Goal: Information Seeking & Learning: Check status

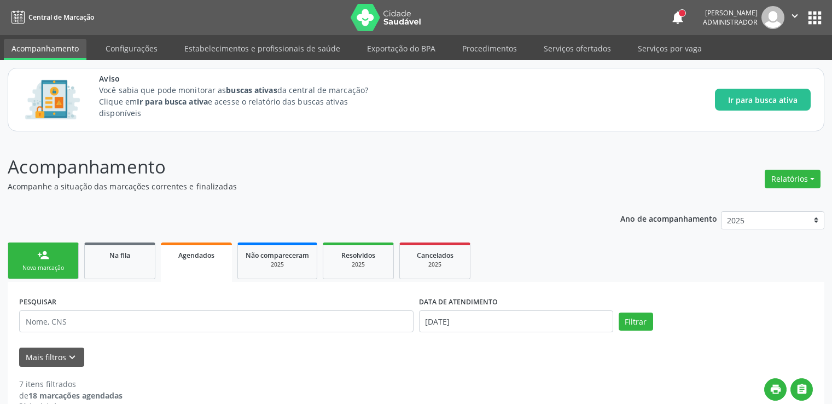
scroll to position [219, 0]
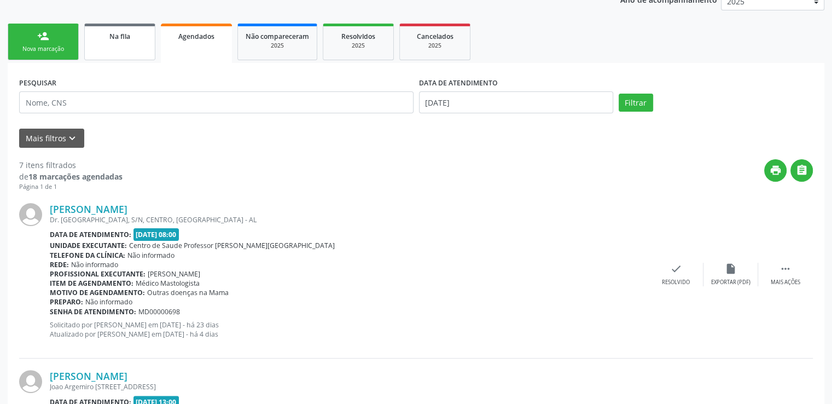
click at [122, 40] on div "Na fila" at bounding box center [119, 35] width 55 height 11
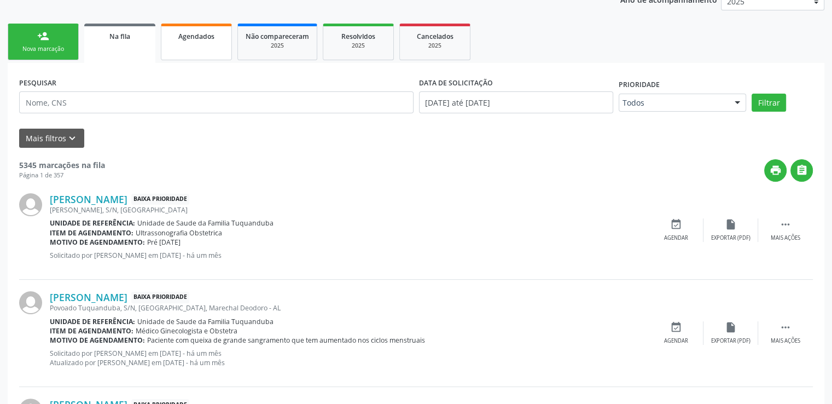
click at [195, 33] on span "Agendados" at bounding box center [196, 36] width 36 height 9
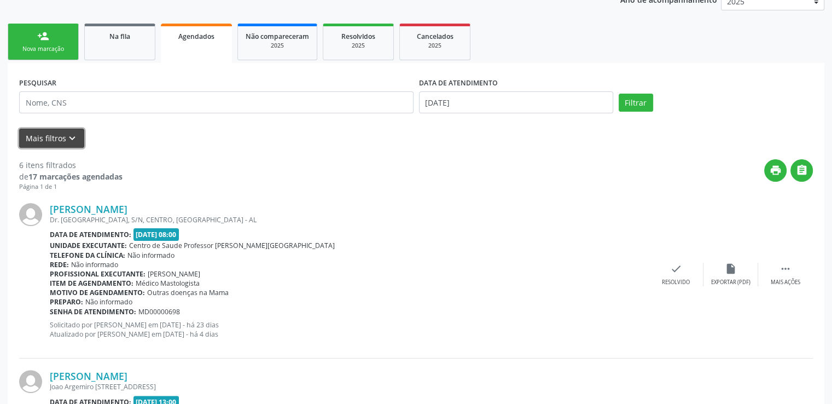
click at [49, 139] on button "Mais filtros keyboard_arrow_down" at bounding box center [51, 138] width 65 height 19
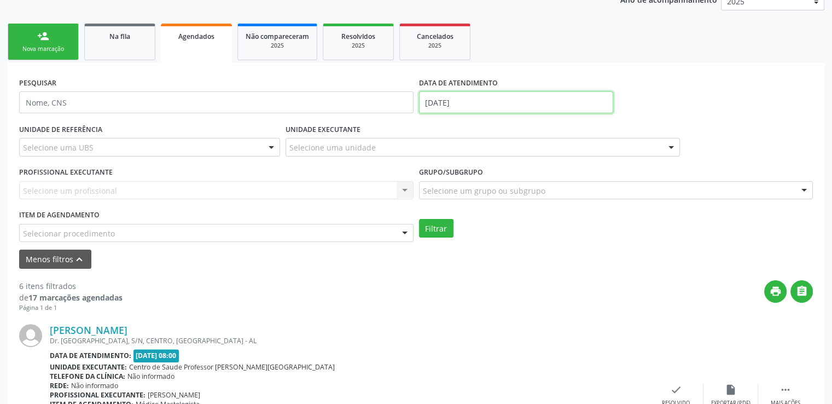
click at [461, 105] on input "[DATE]" at bounding box center [516, 102] width 194 height 22
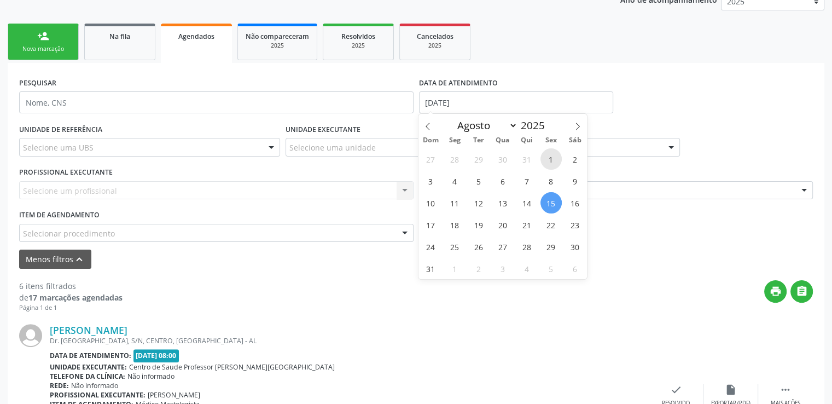
click at [548, 158] on span "1" at bounding box center [551, 158] width 21 height 21
type input "[DATE]"
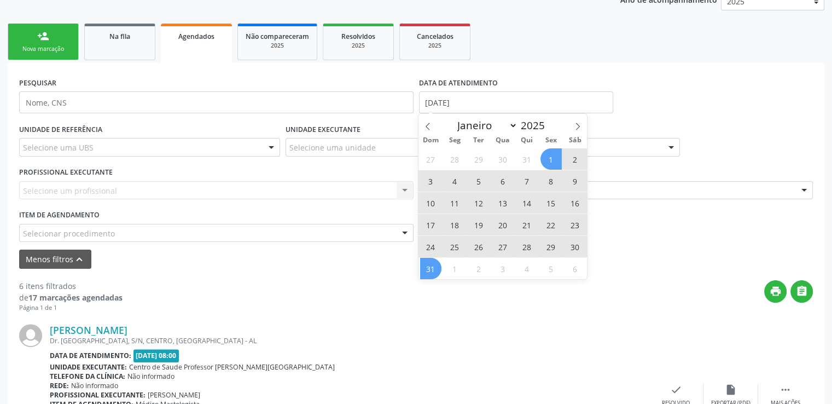
click at [428, 267] on span "31" at bounding box center [430, 268] width 21 height 21
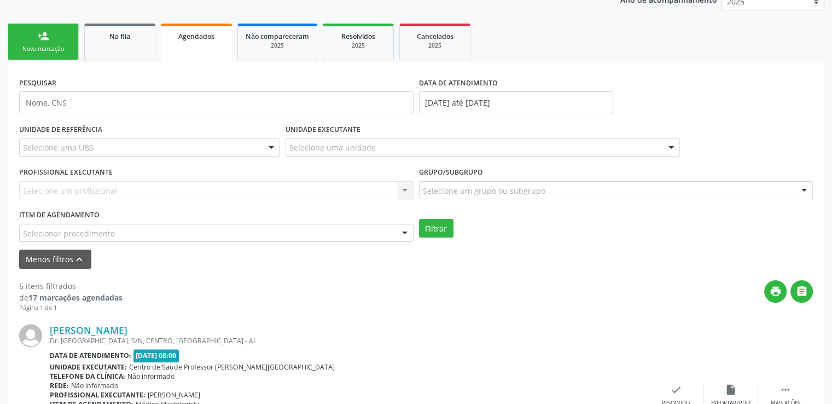
click at [148, 189] on div "Selecione um profissional Nenhum resultado encontrado para: " " Não há nenhuma …" at bounding box center [216, 190] width 395 height 19
click at [322, 193] on div "Selecione um profissional Nenhum resultado encontrado para: " " Não há nenhuma …" at bounding box center [216, 190] width 395 height 19
click at [227, 193] on div "Selecione um profissional Nenhum resultado encontrado para: " " Não há nenhuma …" at bounding box center [216, 190] width 395 height 19
click at [388, 146] on div "Selecione uma unidade" at bounding box center [483, 147] width 395 height 19
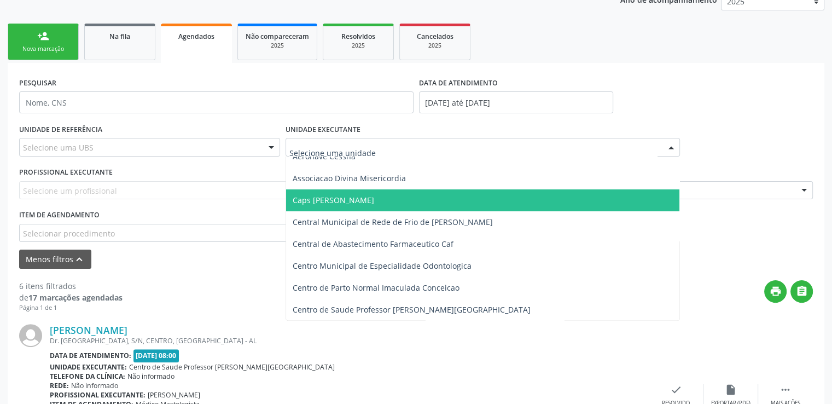
scroll to position [109, 0]
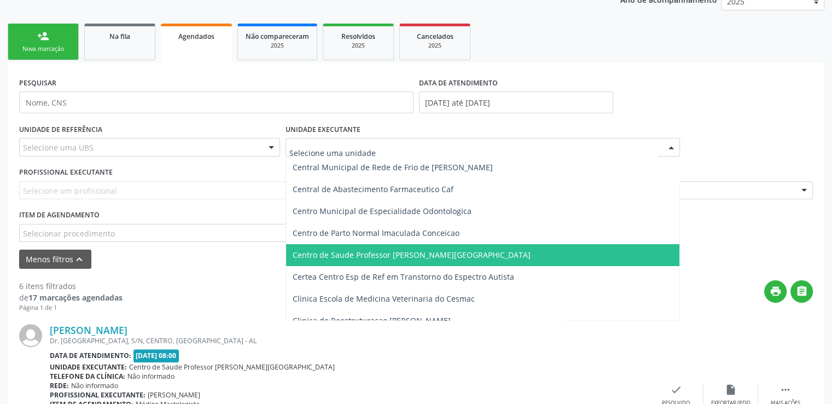
click at [396, 258] on span "Centro de Saude Professor [PERSON_NAME][GEOGRAPHIC_DATA]" at bounding box center [412, 255] width 238 height 10
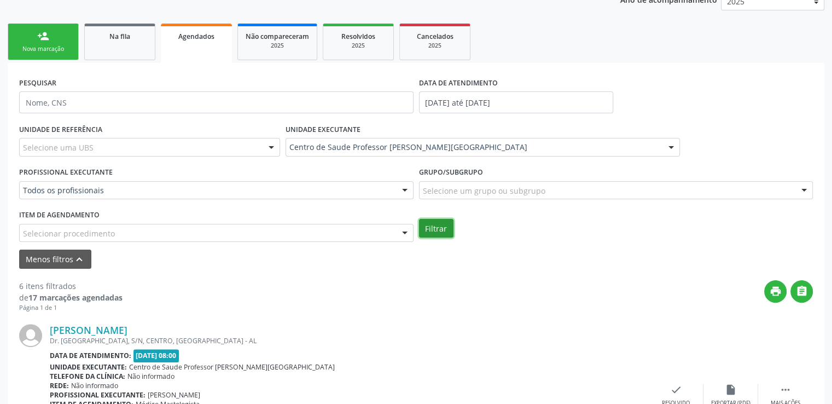
click at [442, 228] on button "Filtrar" at bounding box center [436, 228] width 34 height 19
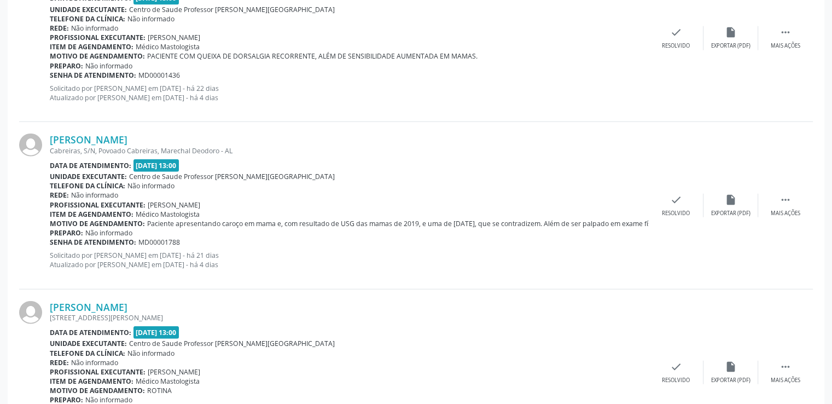
scroll to position [2671, 0]
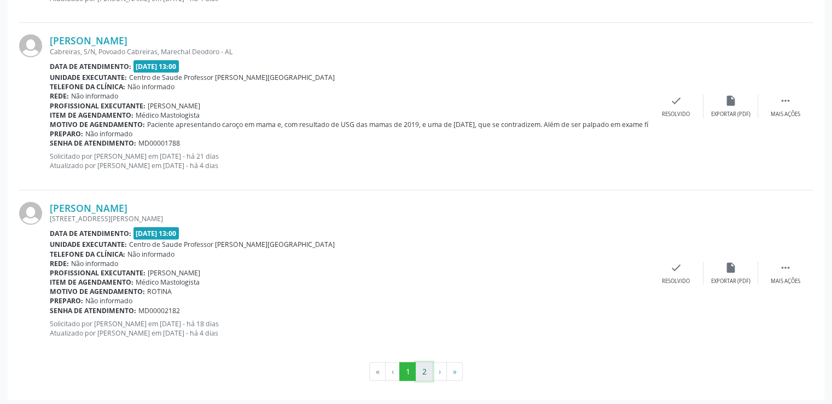
click at [425, 373] on button "2" at bounding box center [424, 371] width 17 height 19
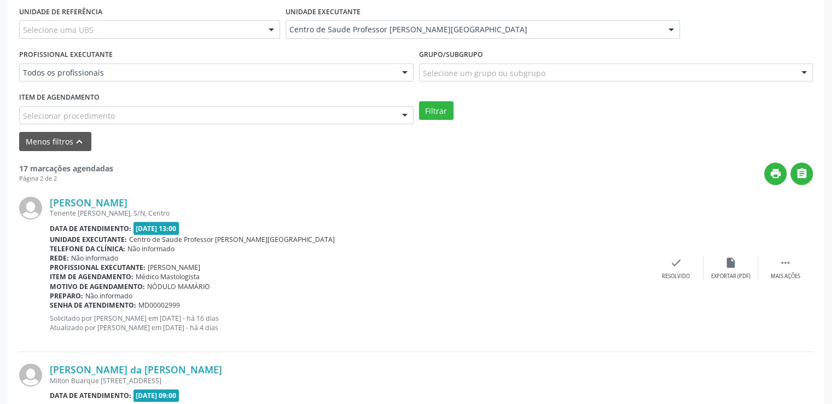
scroll to position [501, 0]
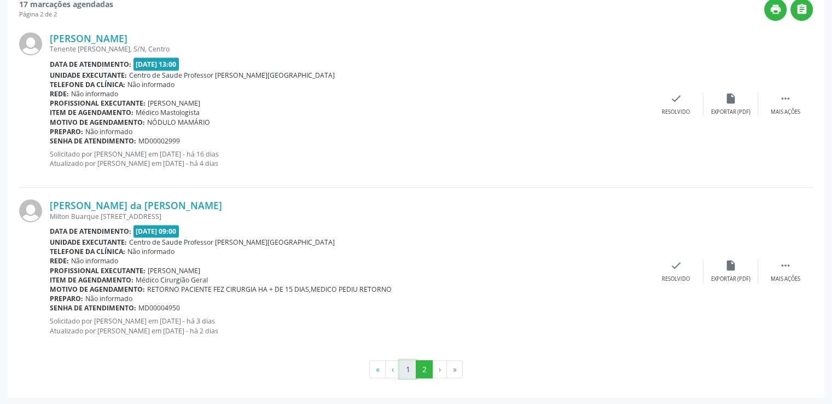
click at [407, 368] on button "1" at bounding box center [407, 369] width 17 height 19
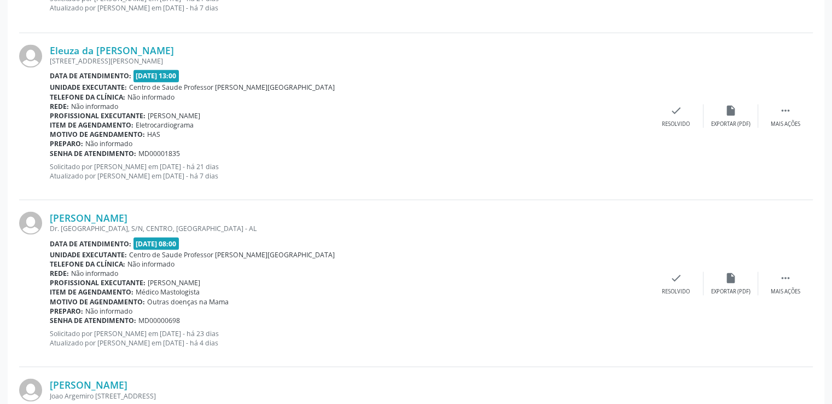
scroll to position [2048, 0]
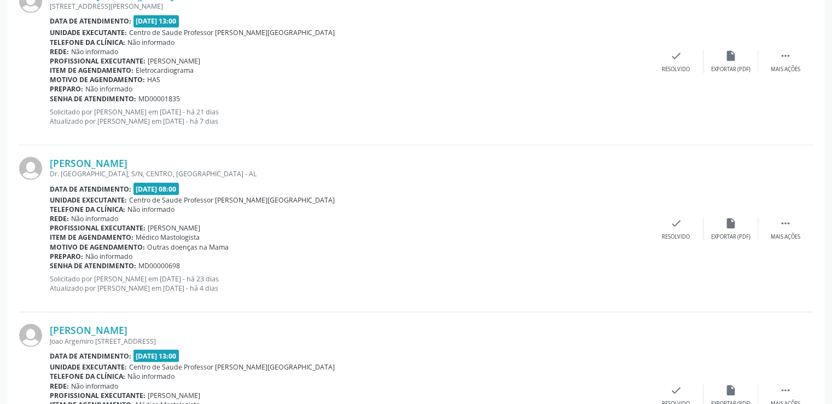
drag, startPoint x: 49, startPoint y: 155, endPoint x: 188, endPoint y: 160, distance: 139.6
click at [188, 160] on div "[PERSON_NAME] Dr. [GEOGRAPHIC_DATA], S/N, CENTRO, [GEOGRAPHIC_DATA] - AL Data d…" at bounding box center [416, 228] width 794 height 167
click at [595, 196] on div "Unidade executante: Centro de Saude Professor [PERSON_NAME][GEOGRAPHIC_DATA]" at bounding box center [349, 199] width 599 height 9
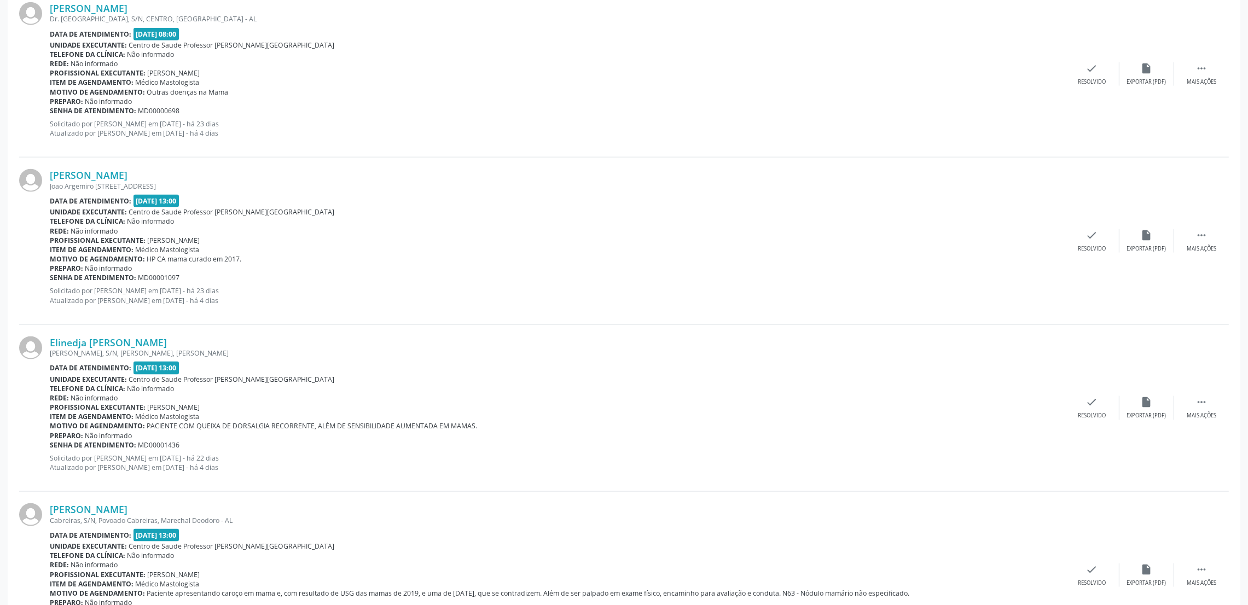
scroll to position [2474, 0]
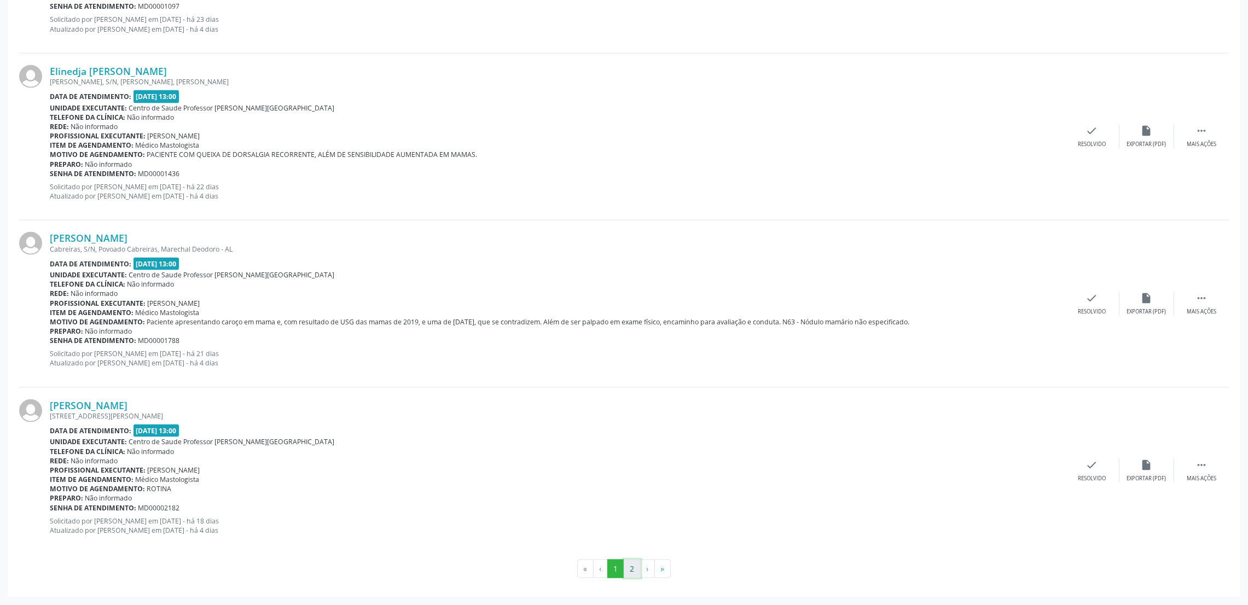
click at [633, 403] on button "2" at bounding box center [632, 569] width 17 height 19
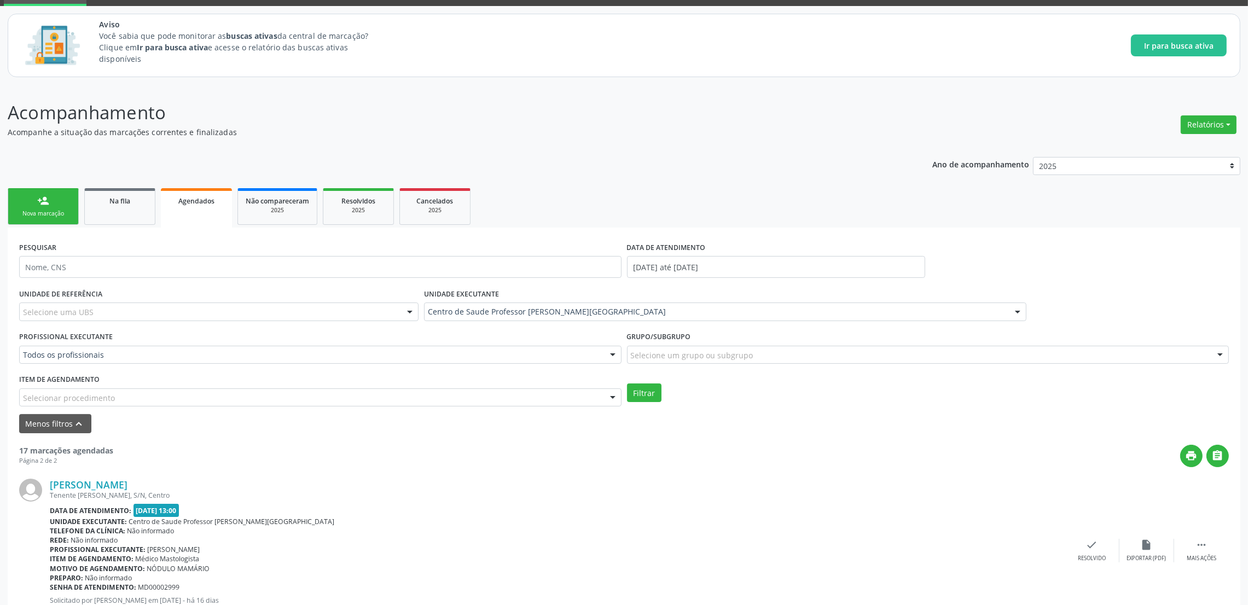
scroll to position [0, 0]
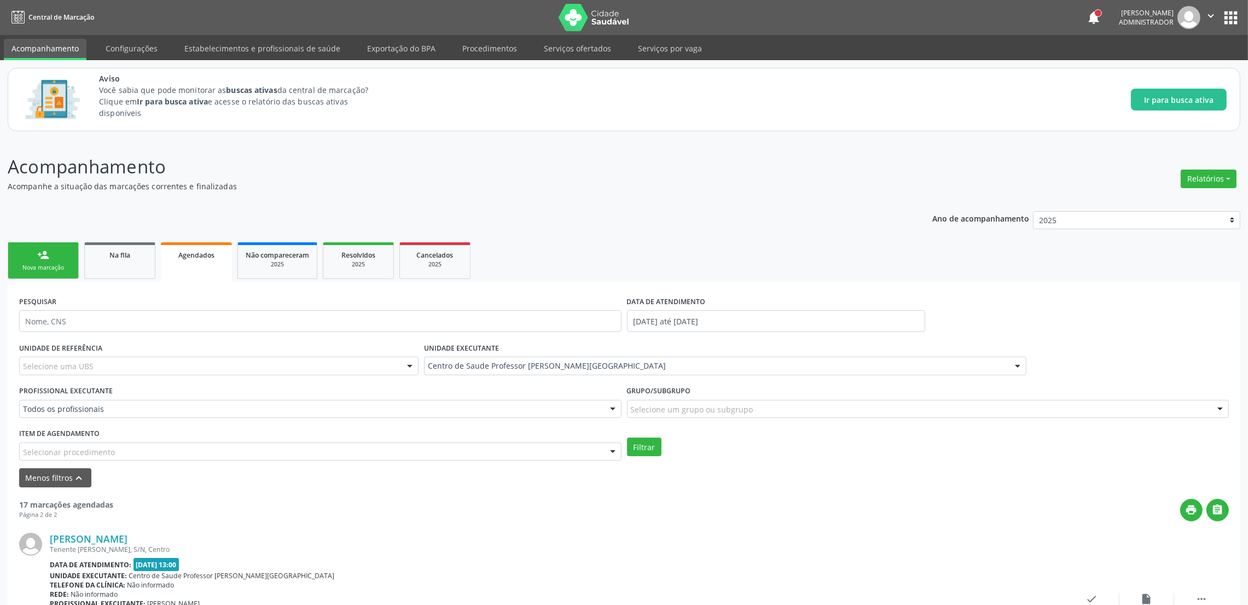
click at [675, 267] on ul "person_add Nova marcação Na fila Agendados Não compareceram 2025 Resolvidos 202…" at bounding box center [624, 261] width 1233 height 42
click at [370, 259] on span "Resolvidos" at bounding box center [358, 255] width 34 height 9
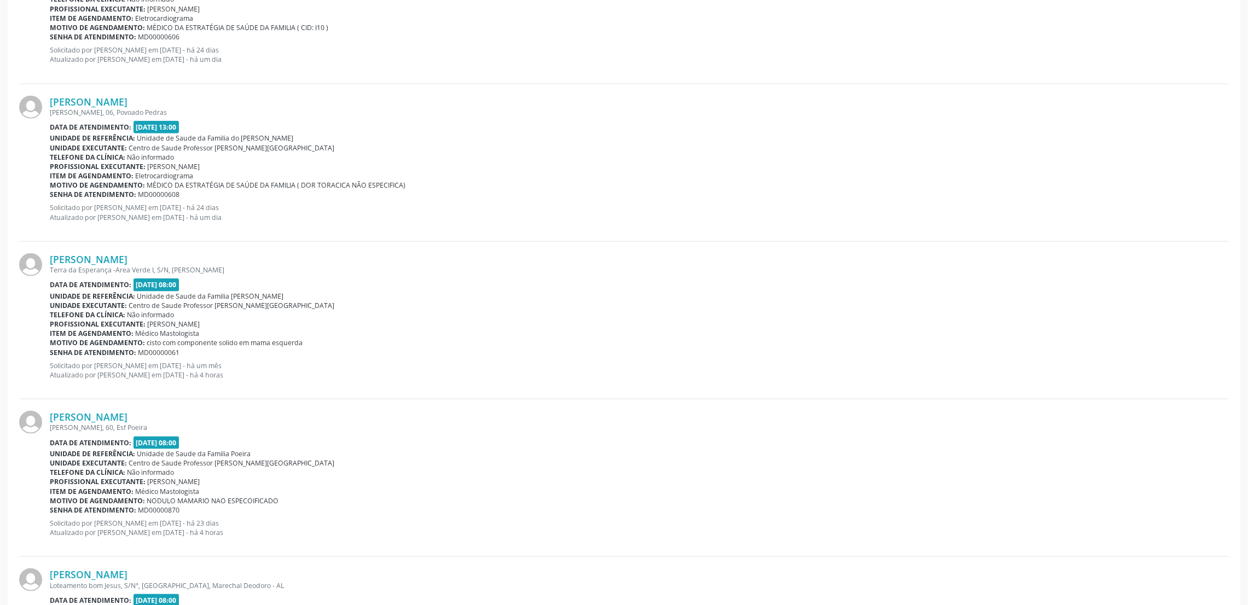
scroll to position [2212, 0]
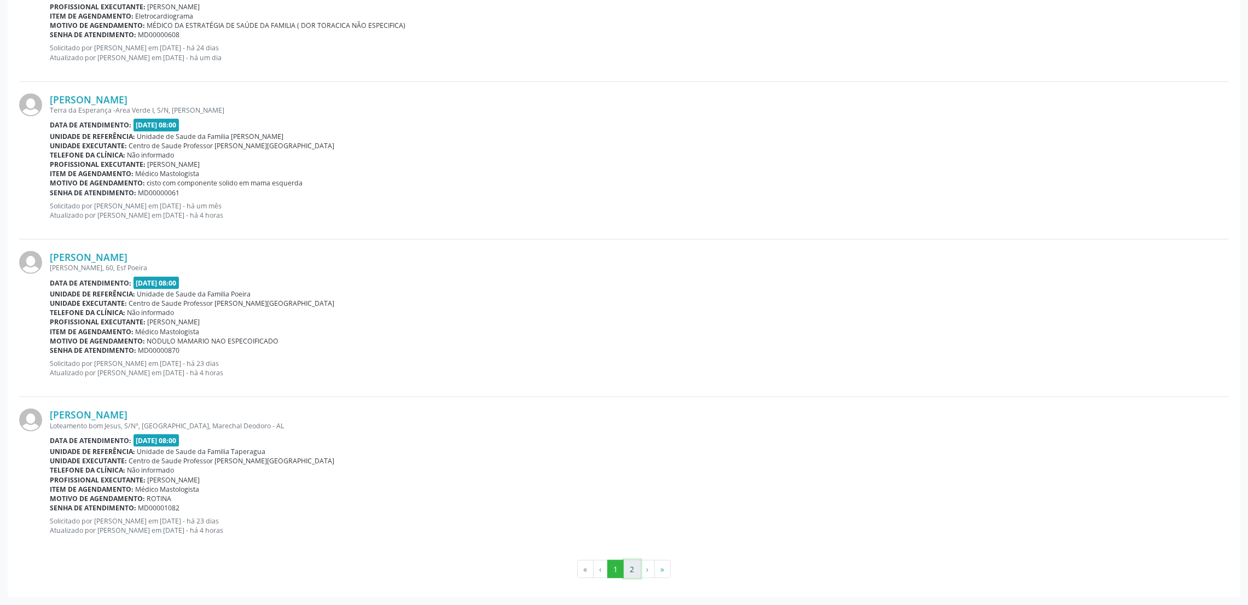
click at [632, 403] on button "2" at bounding box center [632, 569] width 17 height 19
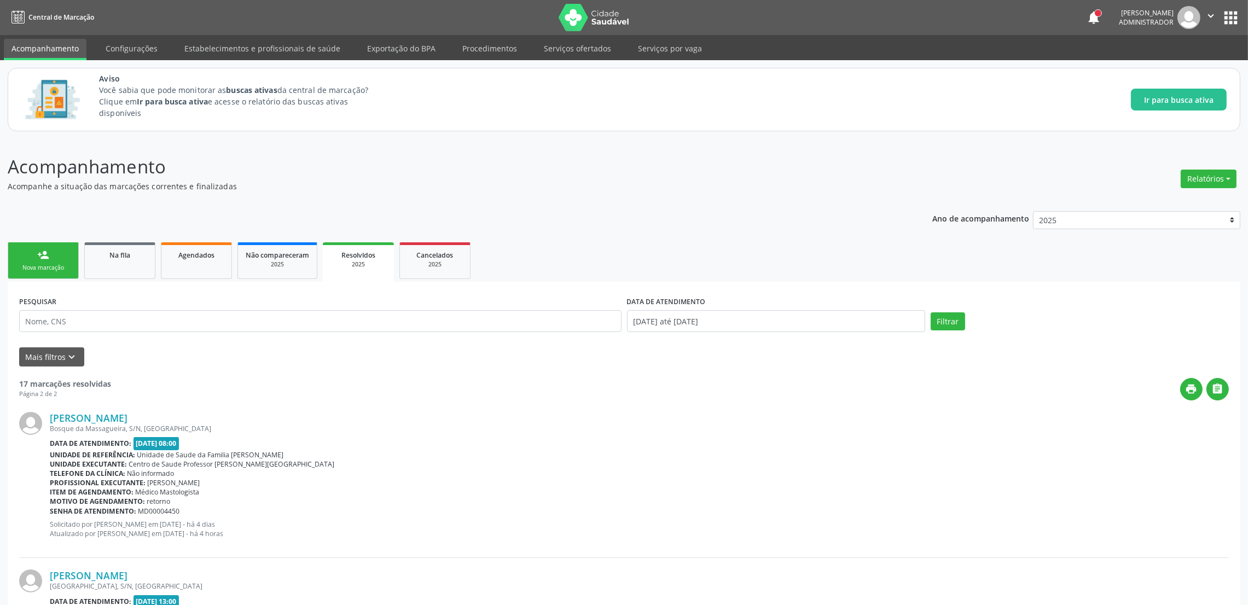
scroll to position [161, 0]
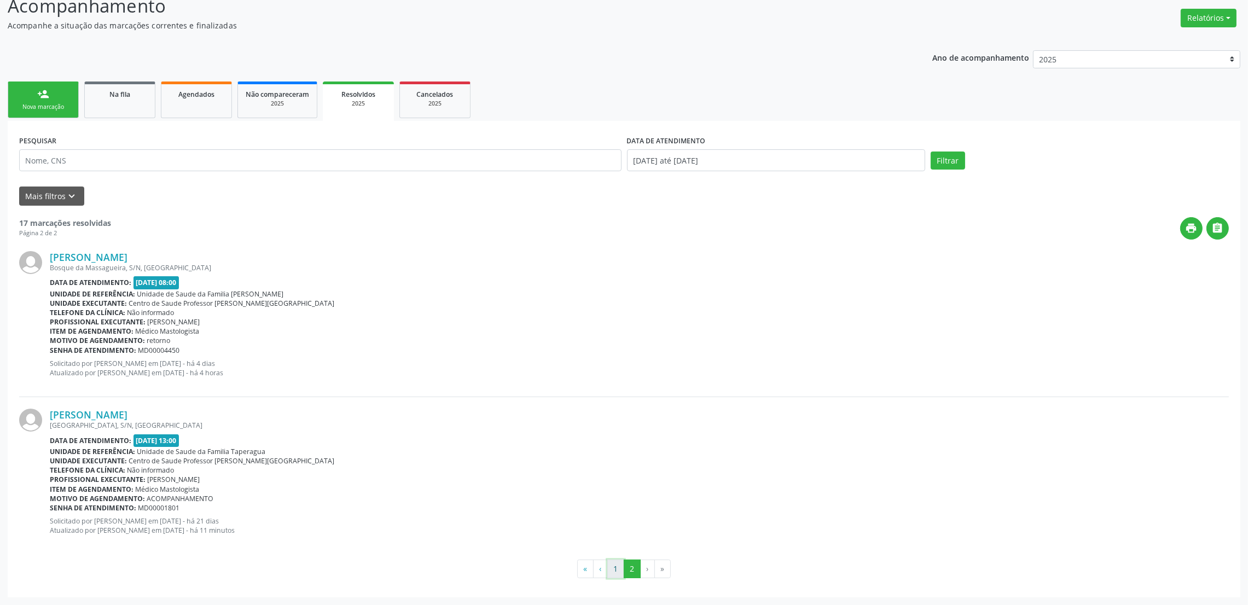
click at [618, 403] on button "1" at bounding box center [615, 569] width 17 height 19
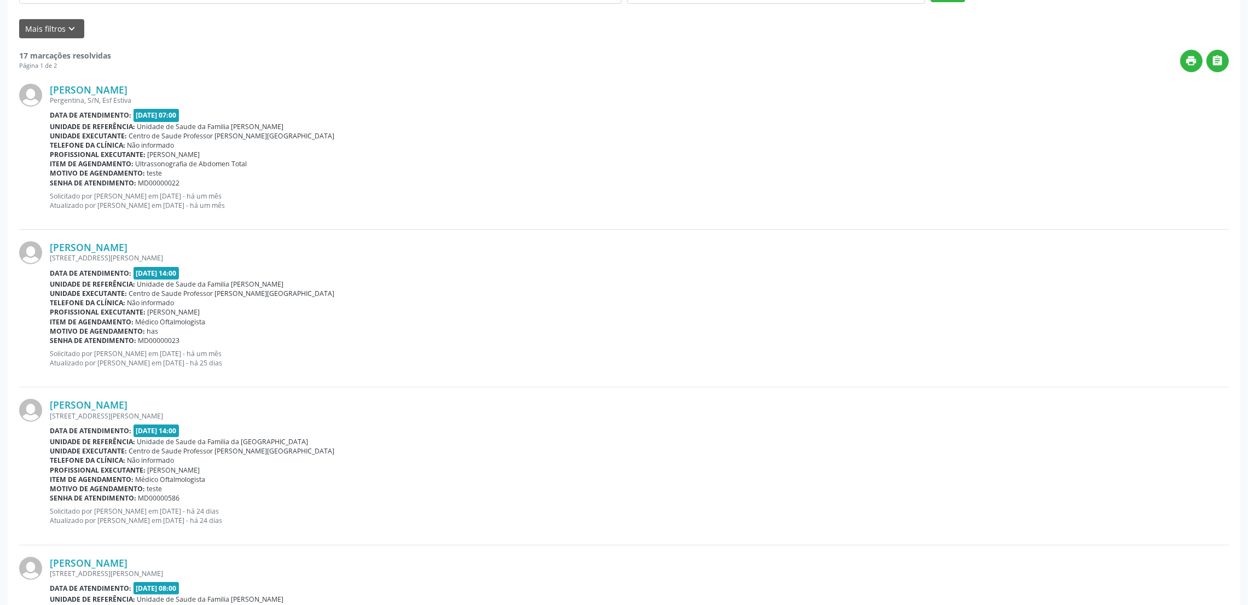
scroll to position [0, 0]
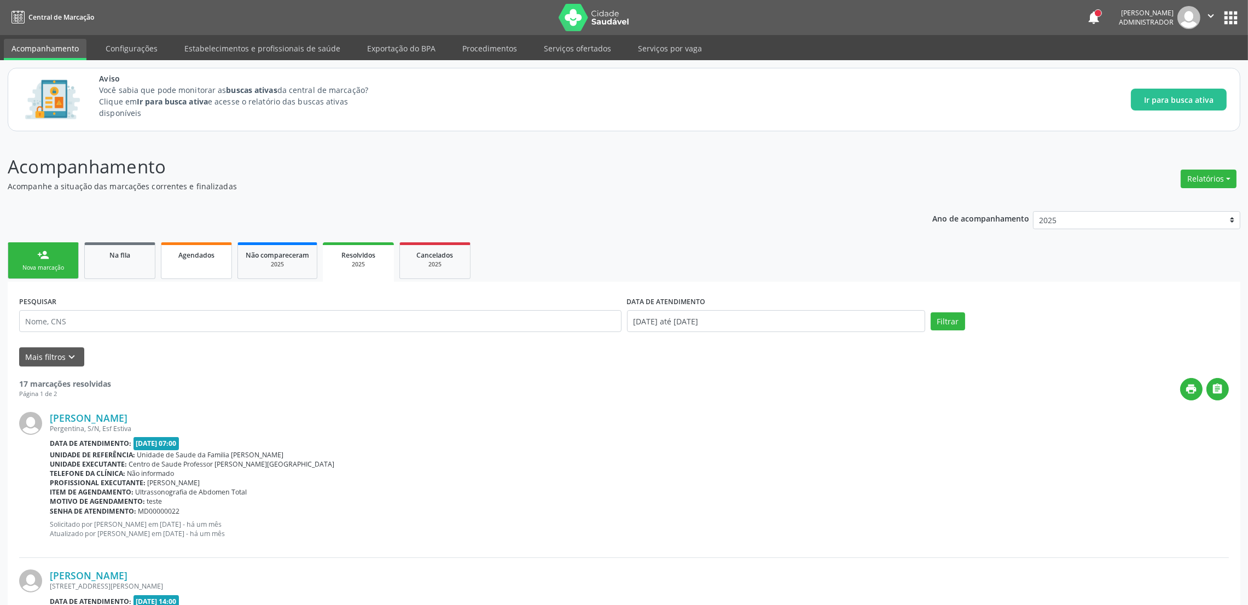
click at [191, 258] on span "Agendados" at bounding box center [196, 255] width 36 height 9
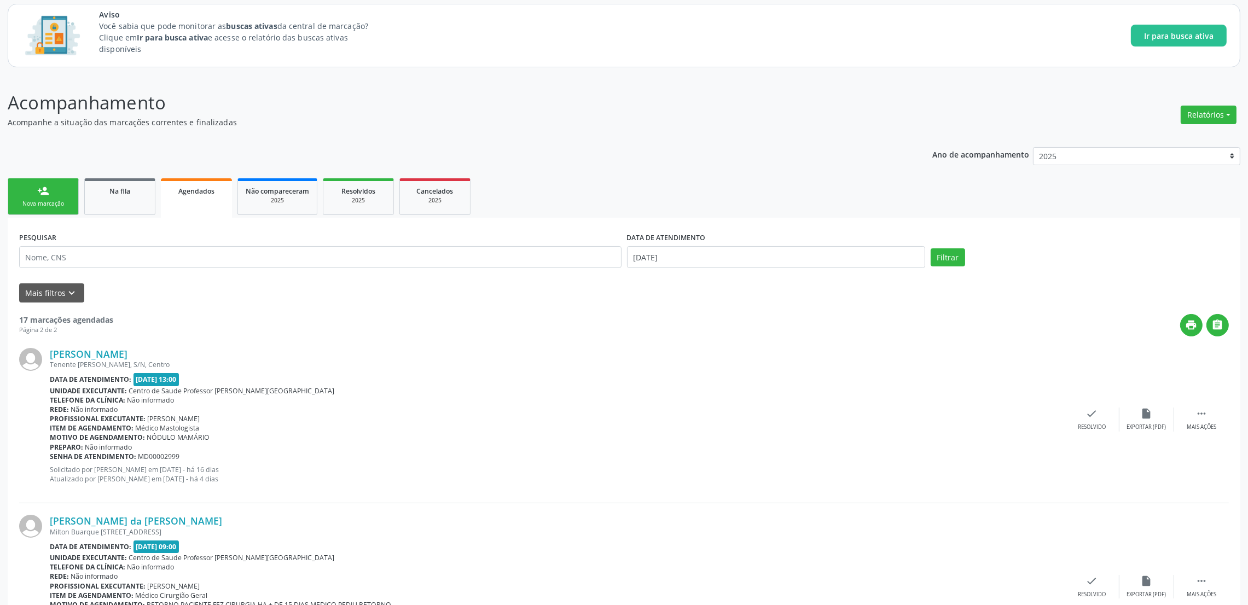
scroll to position [179, 0]
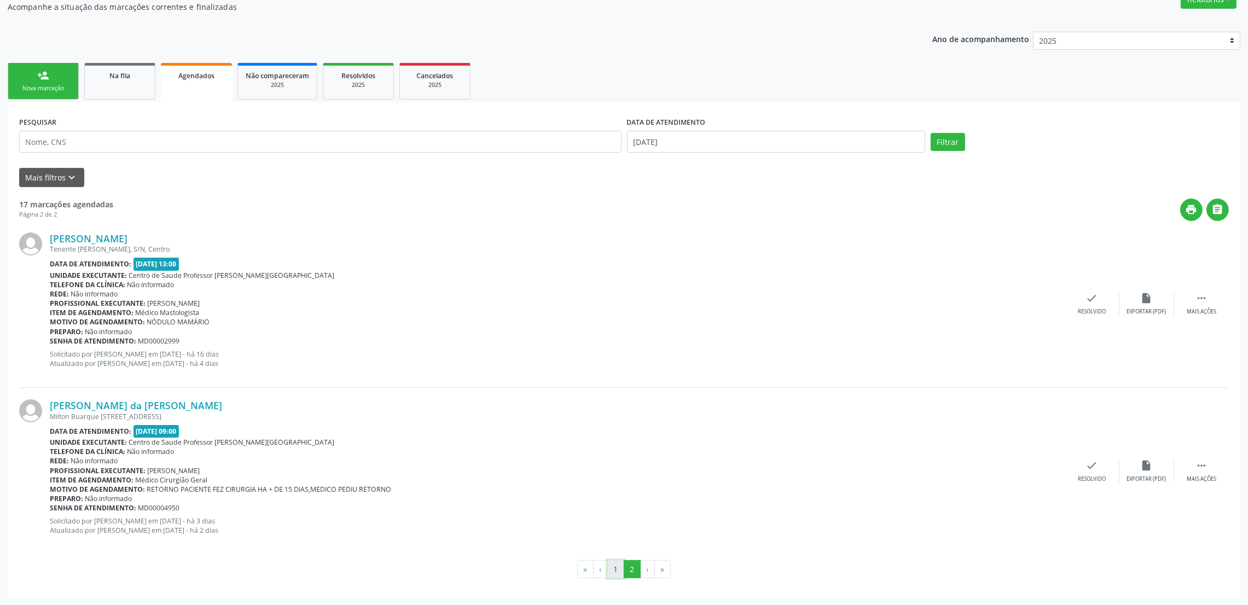
click at [615, 403] on button "1" at bounding box center [615, 569] width 17 height 19
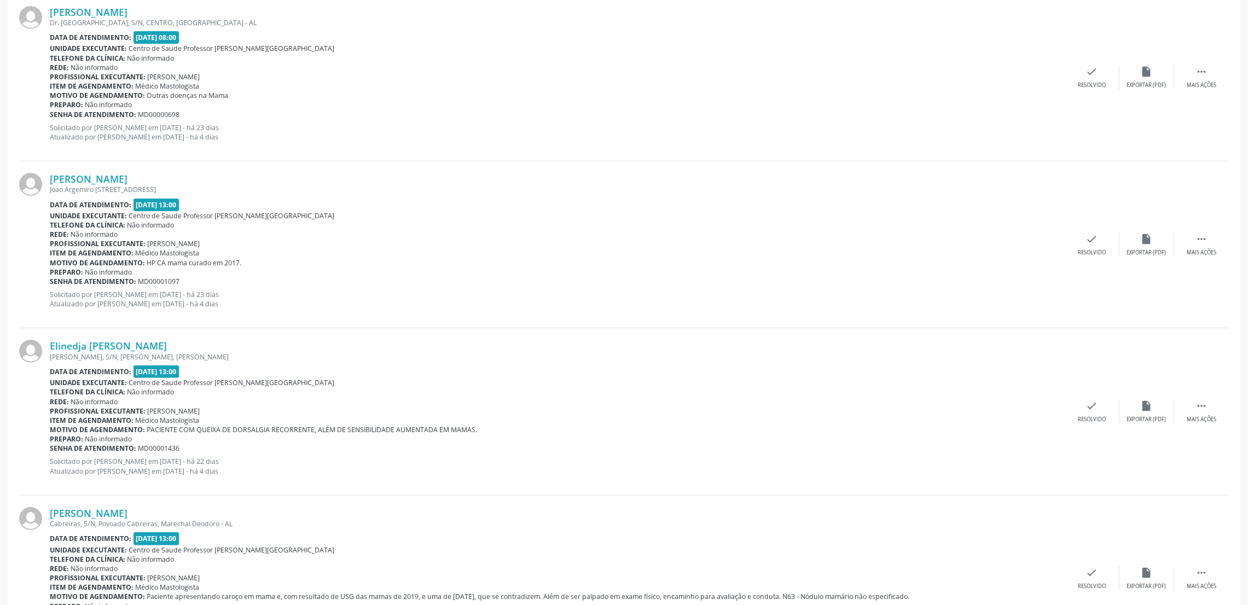
scroll to position [0, 0]
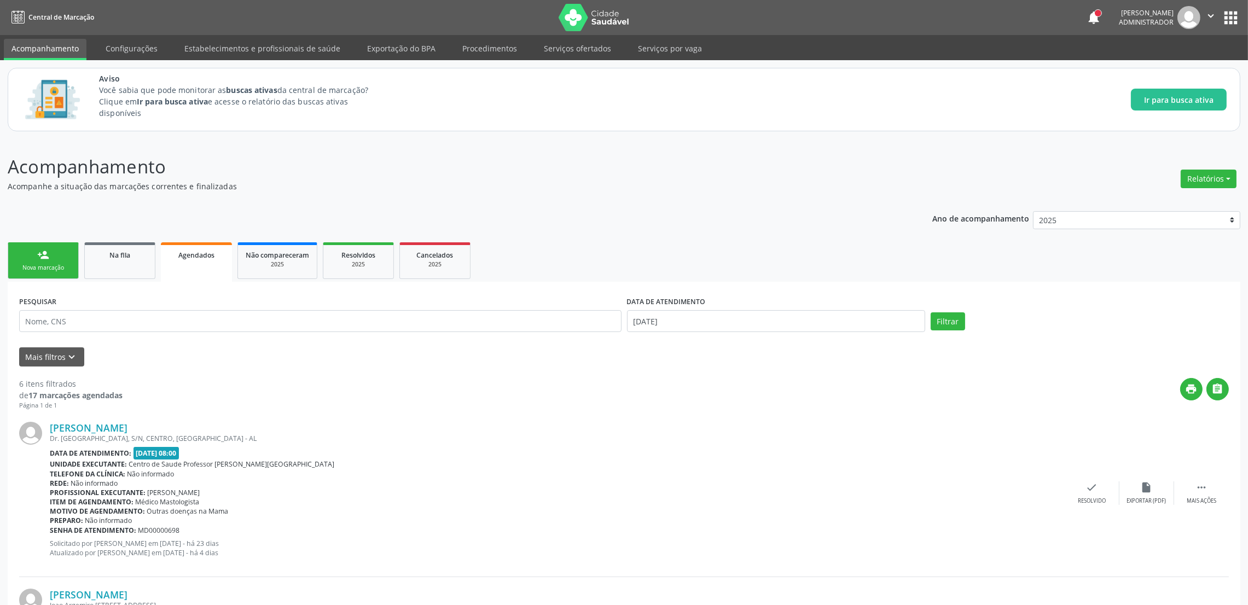
click at [192, 259] on span "Agendados" at bounding box center [196, 255] width 36 height 9
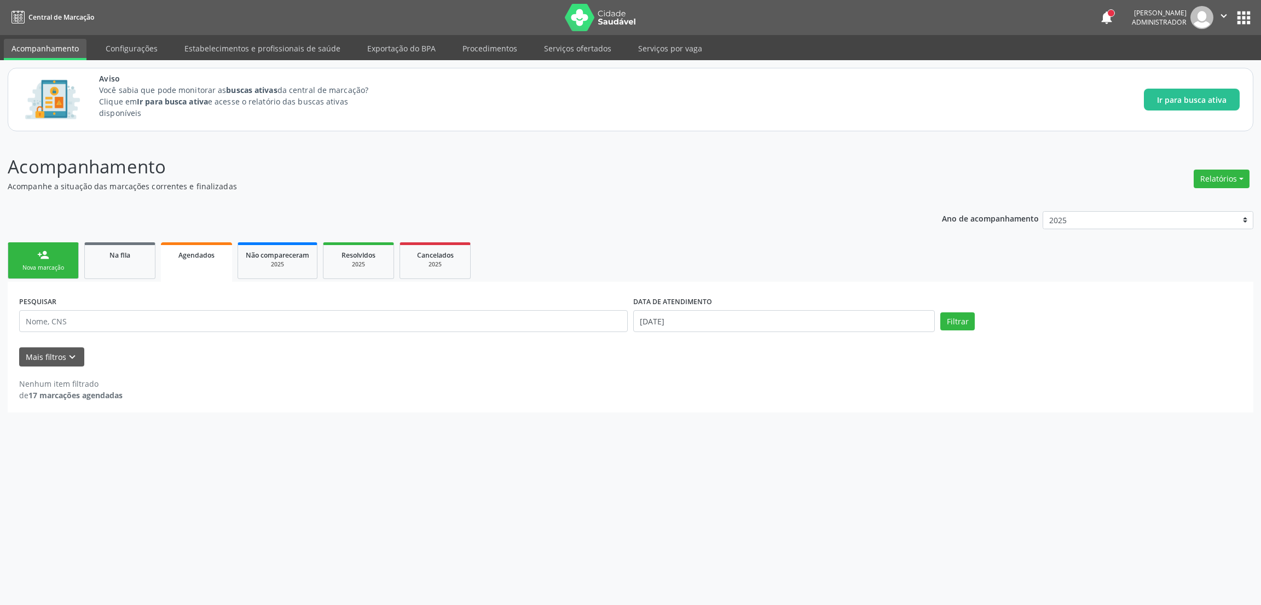
click at [186, 392] on div "Nenhum item filtrado de 17 marcações agendadas" at bounding box center [630, 389] width 1223 height 23
click at [71, 361] on icon "keyboard_arrow_down" at bounding box center [72, 357] width 12 height 12
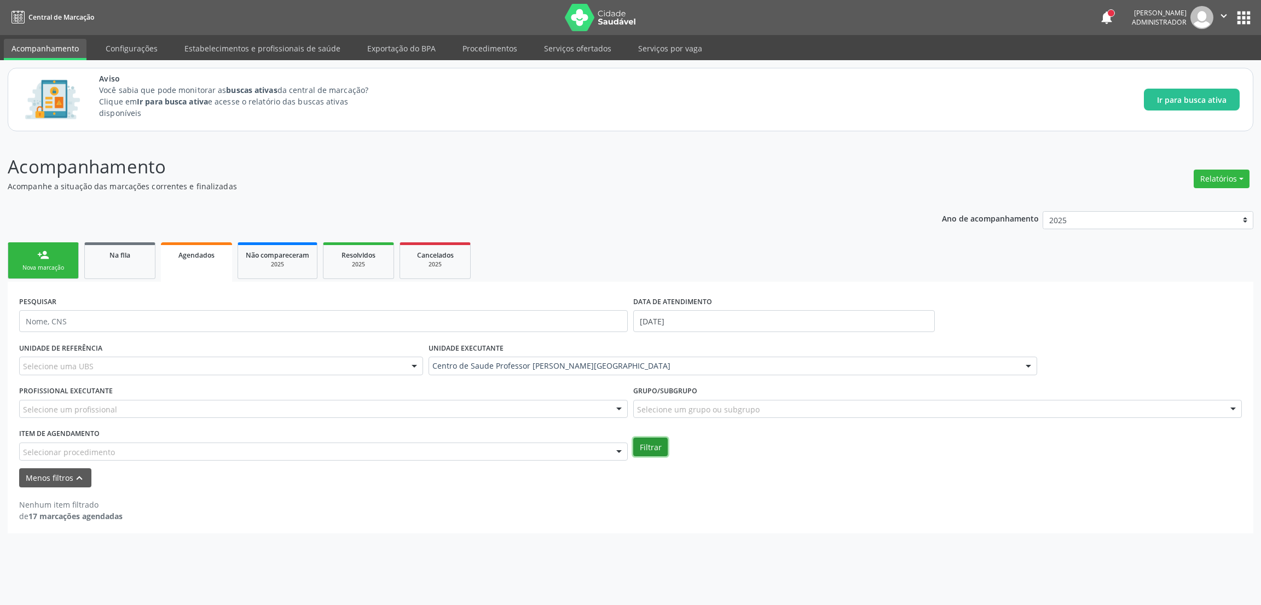
click at [651, 403] on button "Filtrar" at bounding box center [650, 447] width 34 height 19
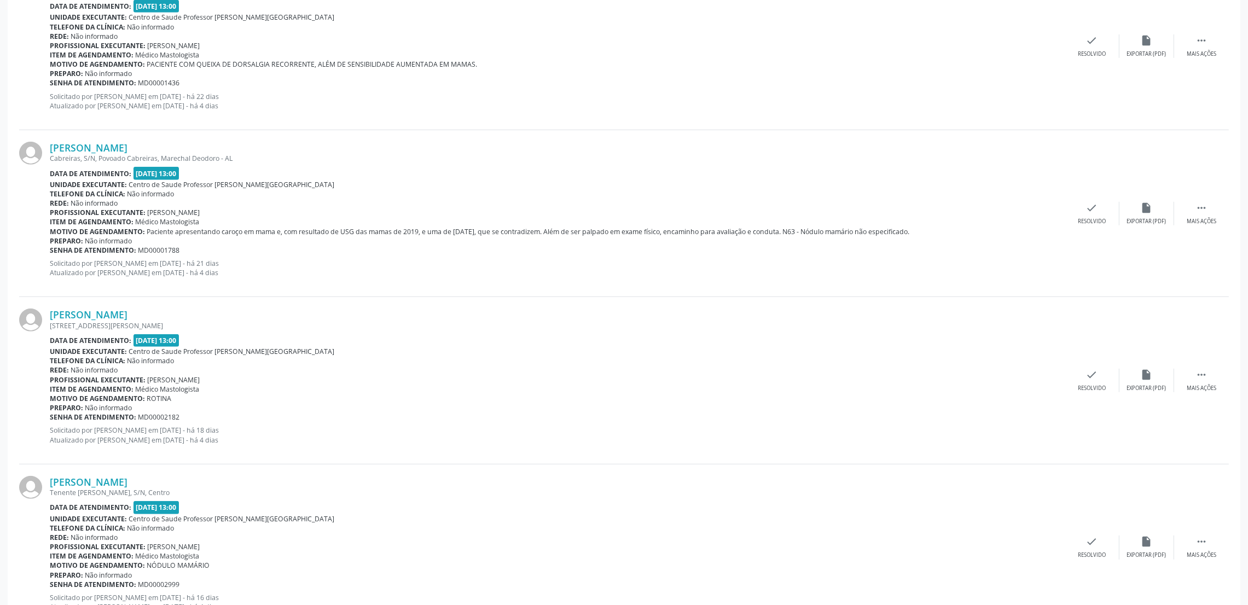
scroll to position [947, 0]
